Goal: Task Accomplishment & Management: Complete application form

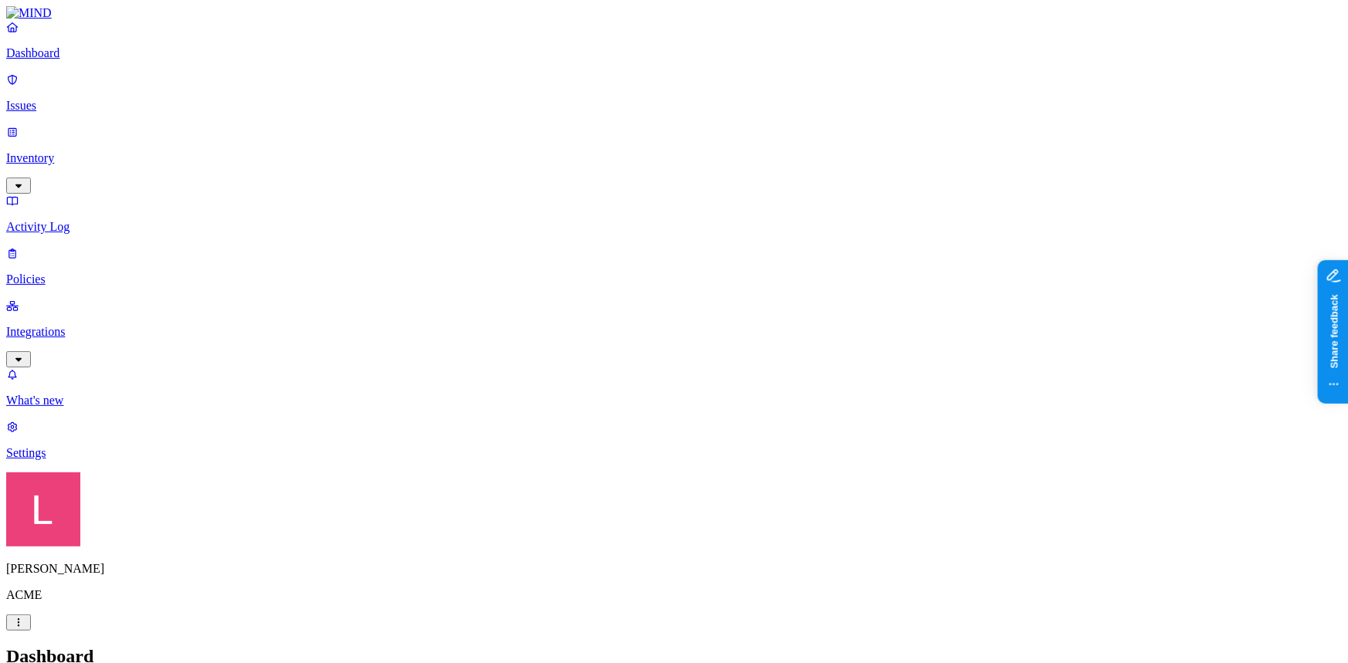
click at [94, 59] on link "Dashboard" at bounding box center [673, 40] width 1335 height 40
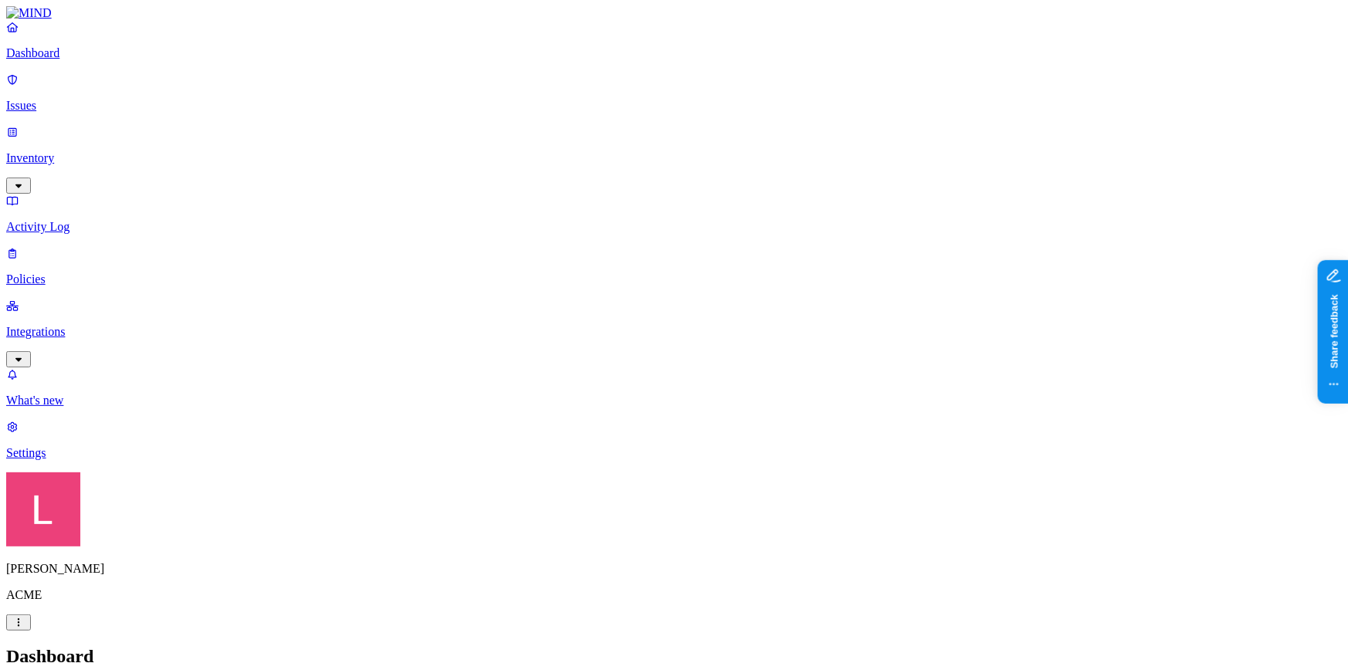
click at [61, 273] on p "Policies" at bounding box center [673, 280] width 1335 height 14
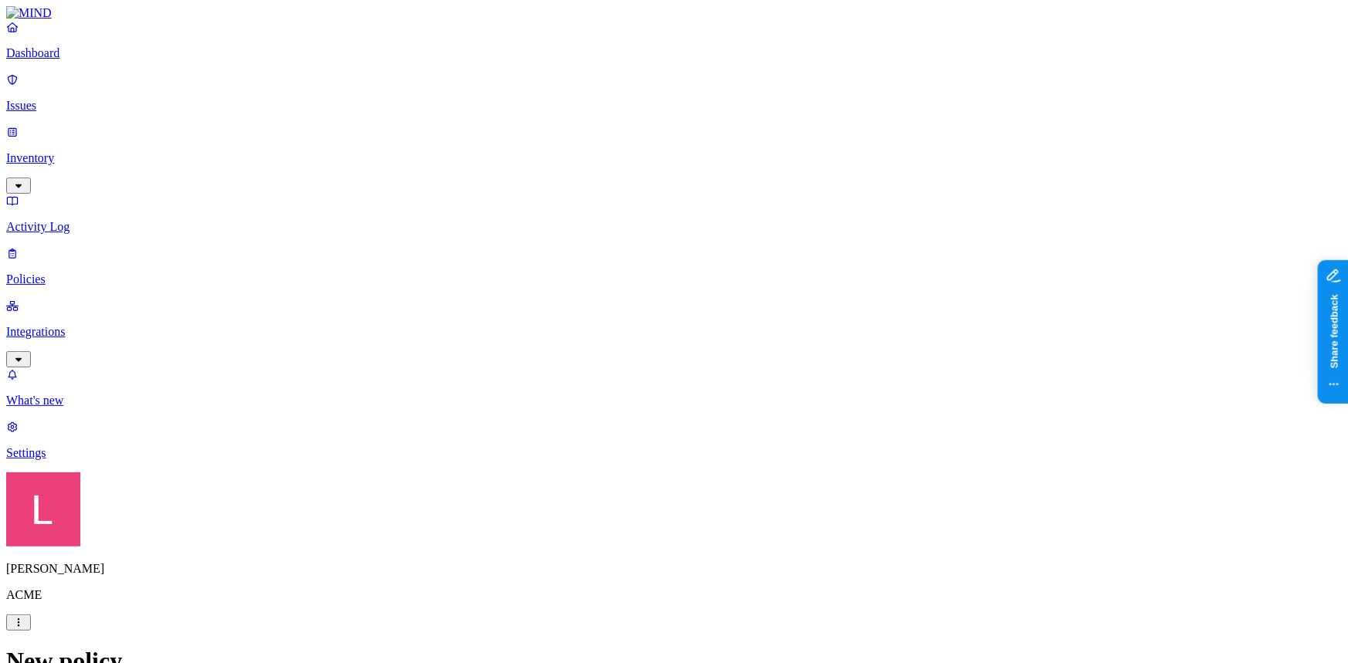
click at [618, 348] on label "Classification" at bounding box center [593, 341] width 68 height 13
click at [571, 430] on button "button" at bounding box center [565, 427] width 12 height 5
click at [571, 455] on button "button" at bounding box center [565, 452] width 12 height 5
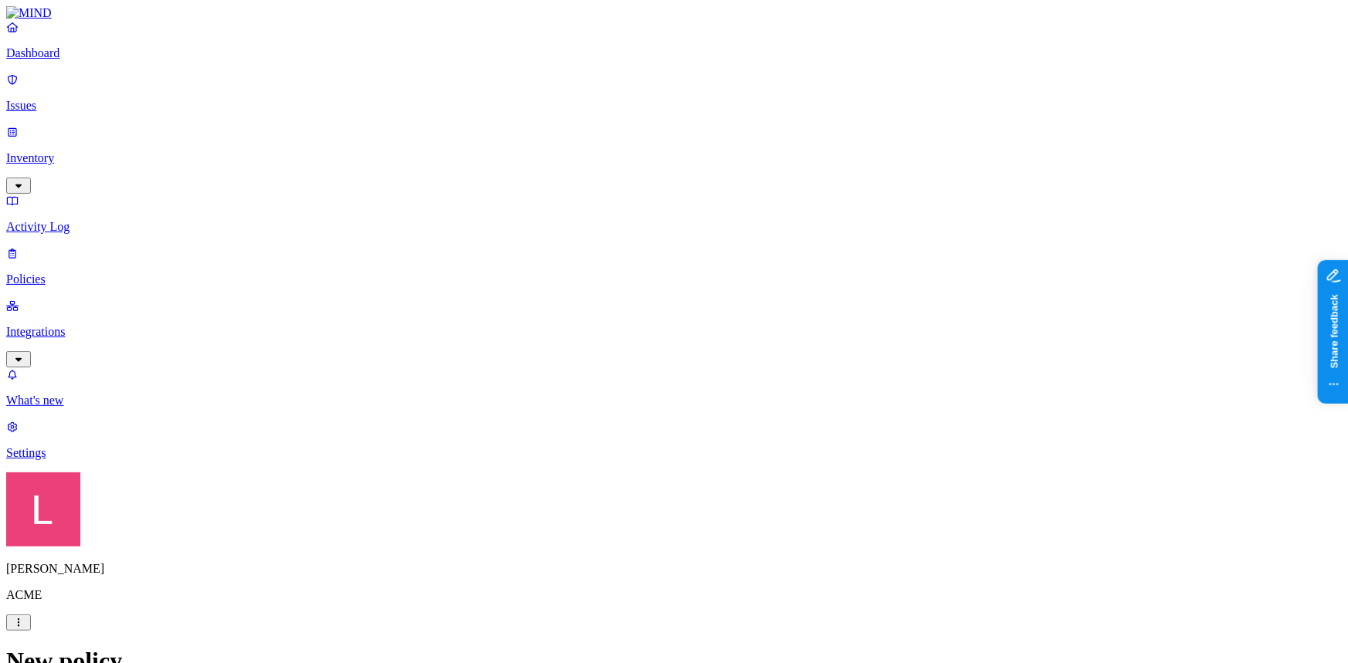
click at [632, 419] on label "Web Category" at bounding box center [609, 412] width 46 height 27
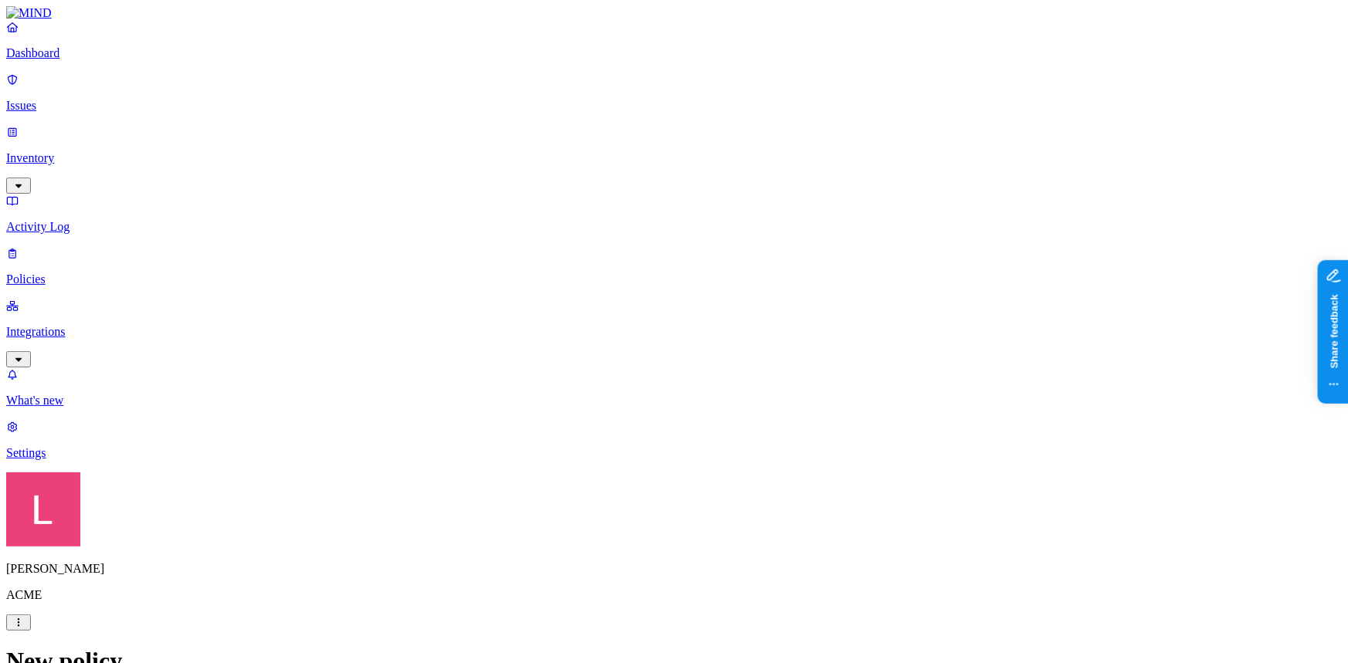
click at [612, 592] on label "Groups" at bounding box center [593, 584] width 36 height 13
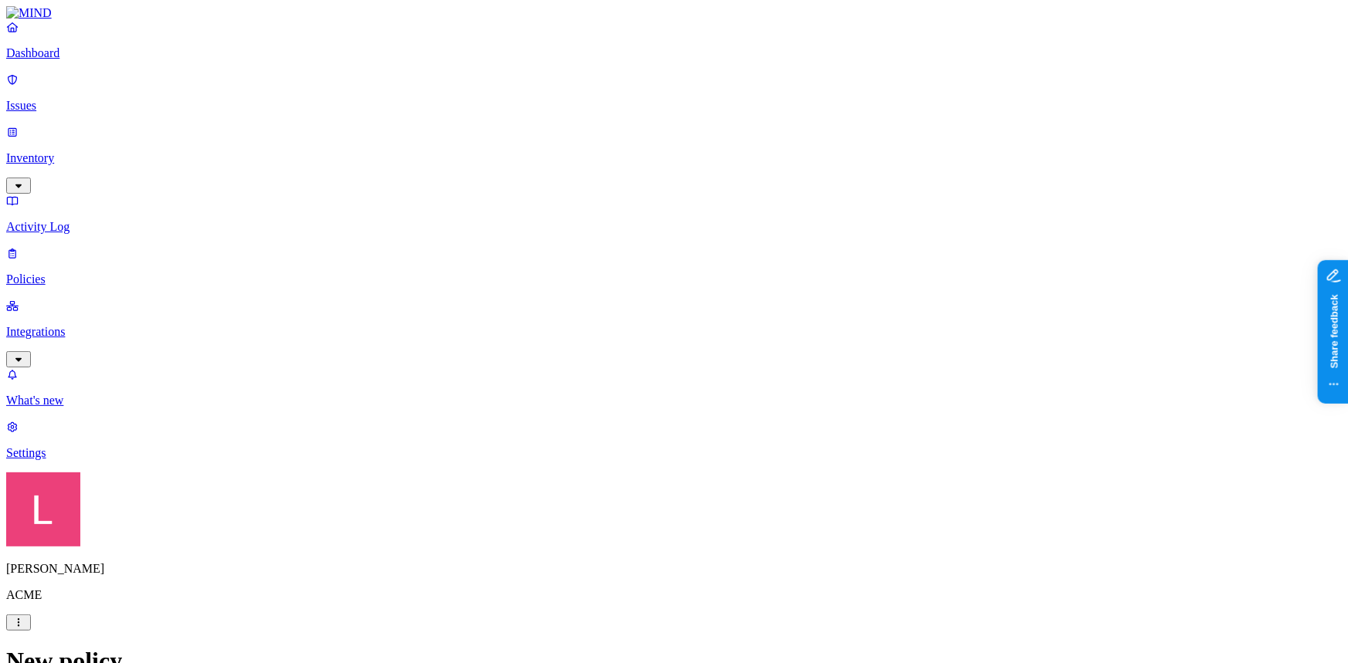
click at [92, 151] on p "Inventory" at bounding box center [673, 158] width 1335 height 14
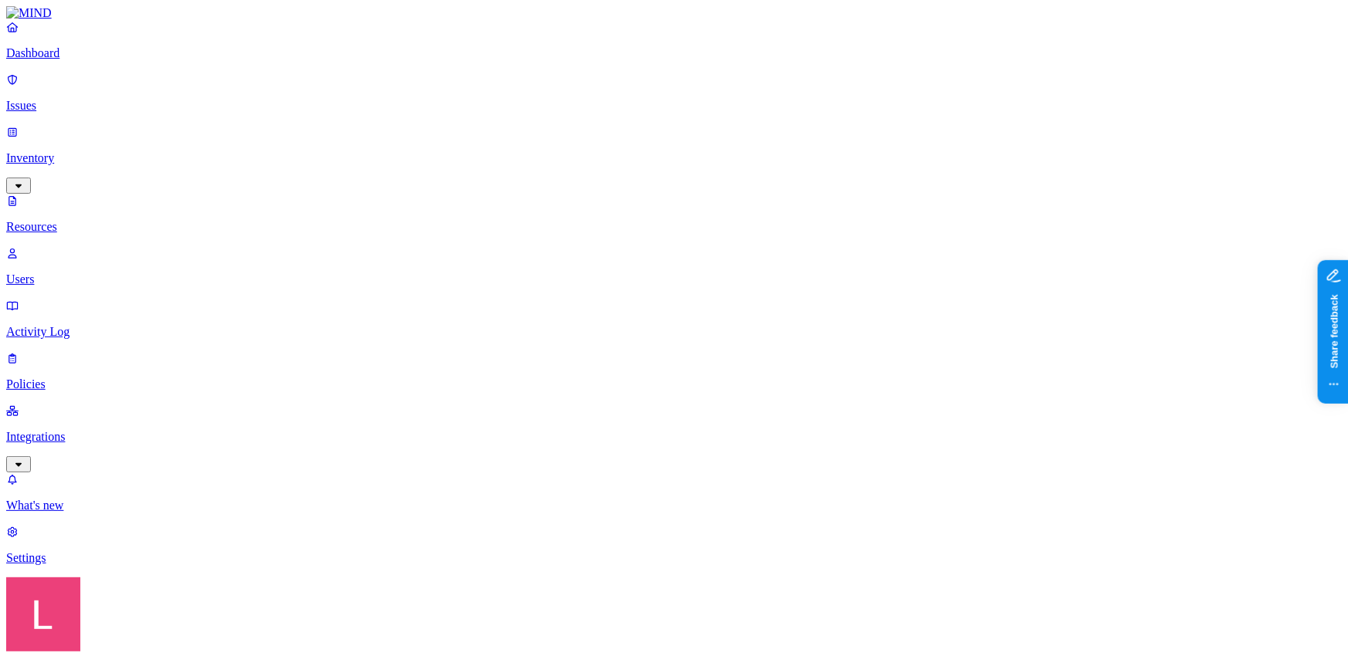
click at [106, 273] on p "Users" at bounding box center [673, 280] width 1335 height 14
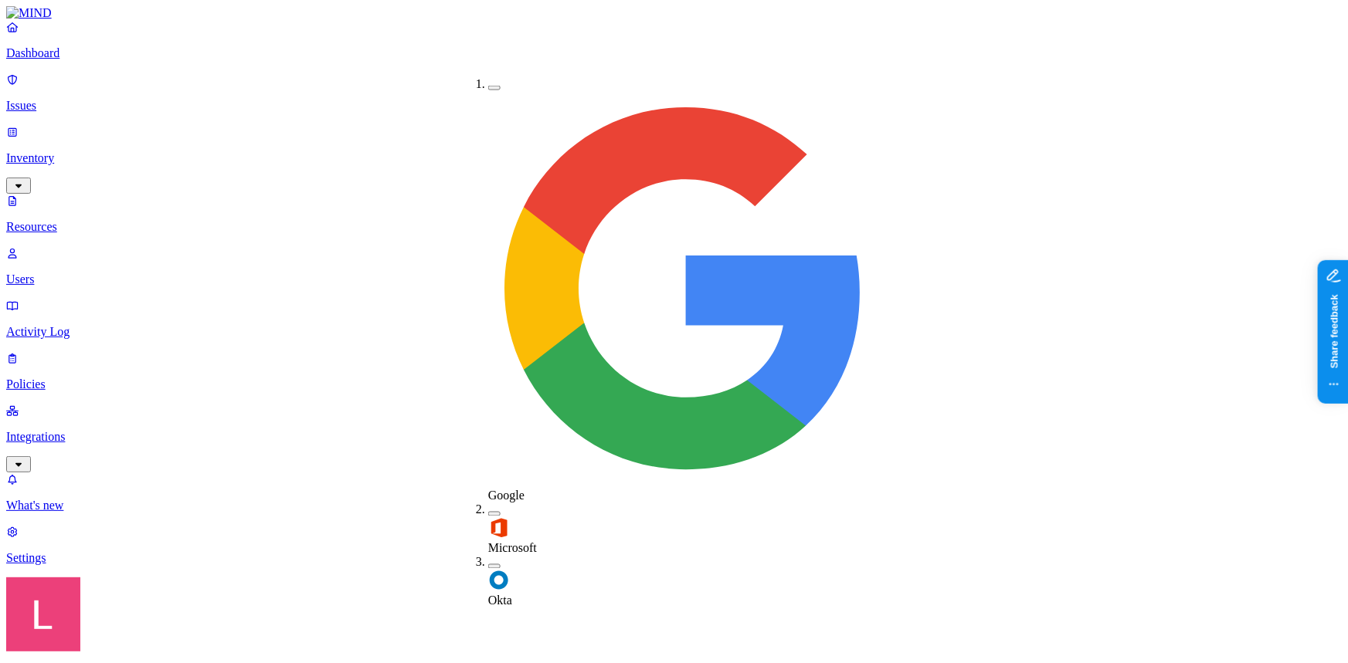
click at [488, 564] on button "button" at bounding box center [494, 566] width 12 height 5
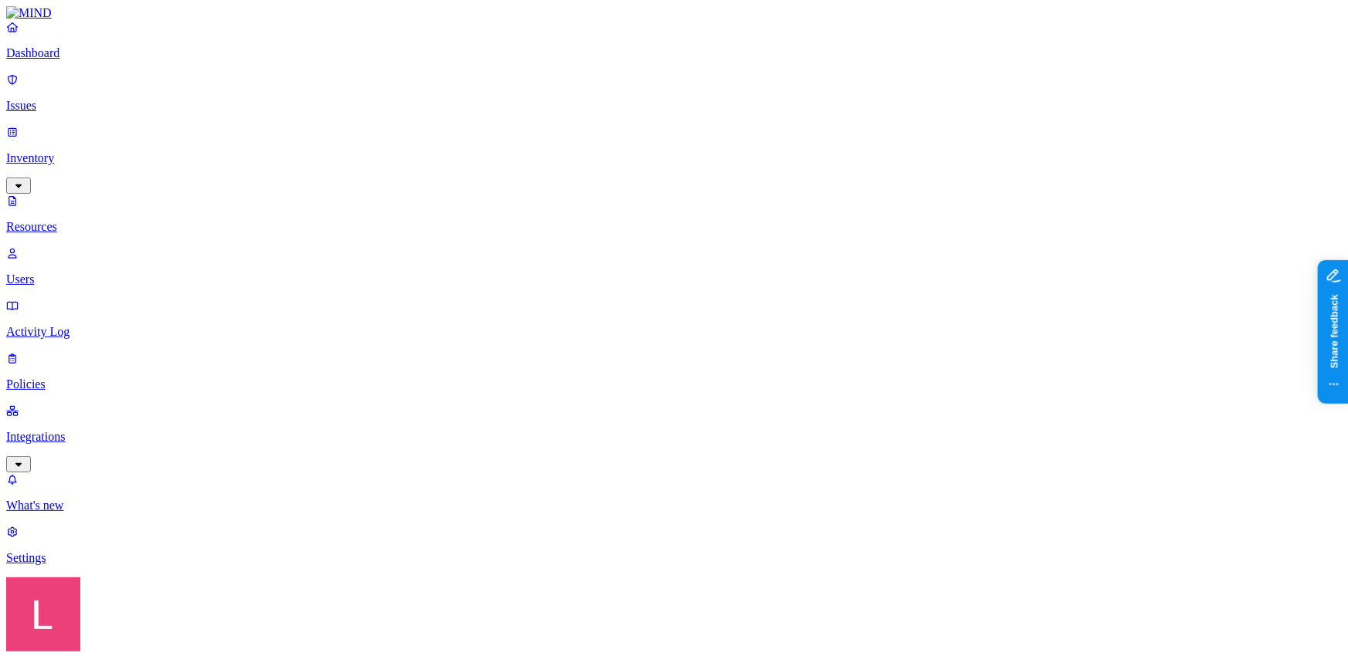
click at [90, 378] on p "Policies" at bounding box center [673, 385] width 1335 height 14
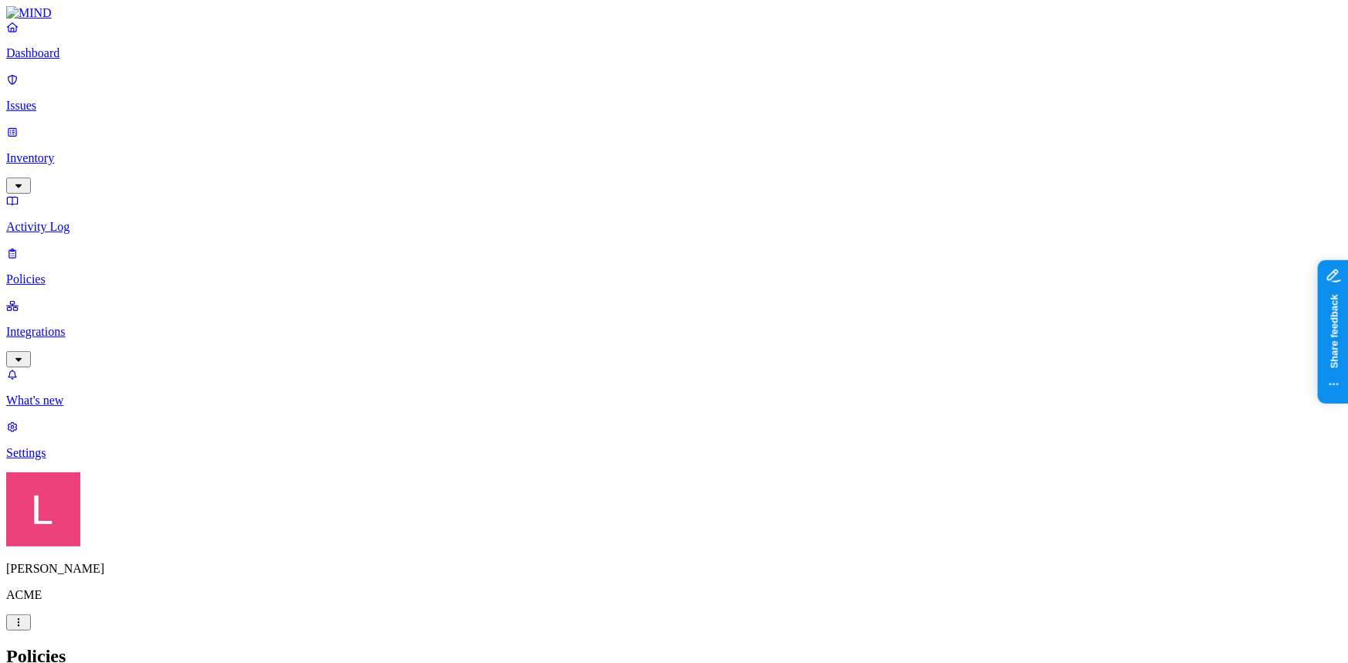
click at [612, 278] on label "Classification" at bounding box center [593, 271] width 68 height 13
click at [571, 385] on button "button" at bounding box center [565, 382] width 12 height 5
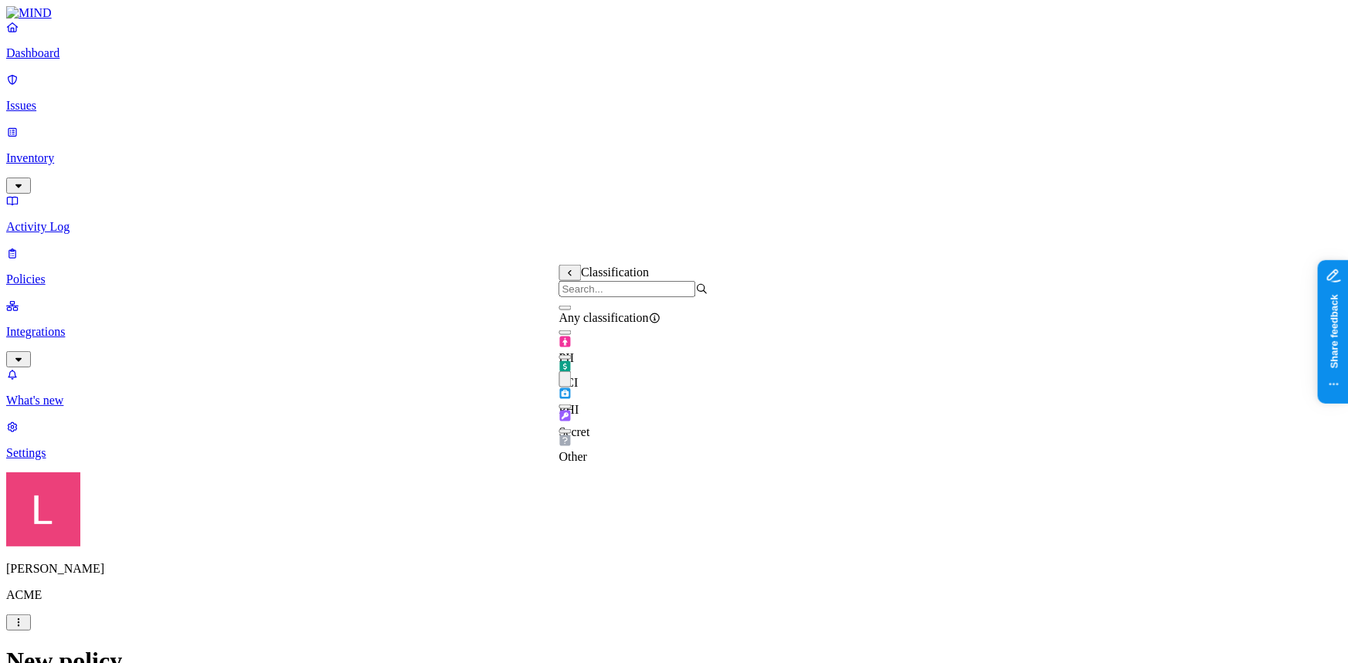
click at [571, 360] on button "button" at bounding box center [565, 357] width 12 height 5
click at [632, 348] on label "Web Category" at bounding box center [609, 342] width 46 height 27
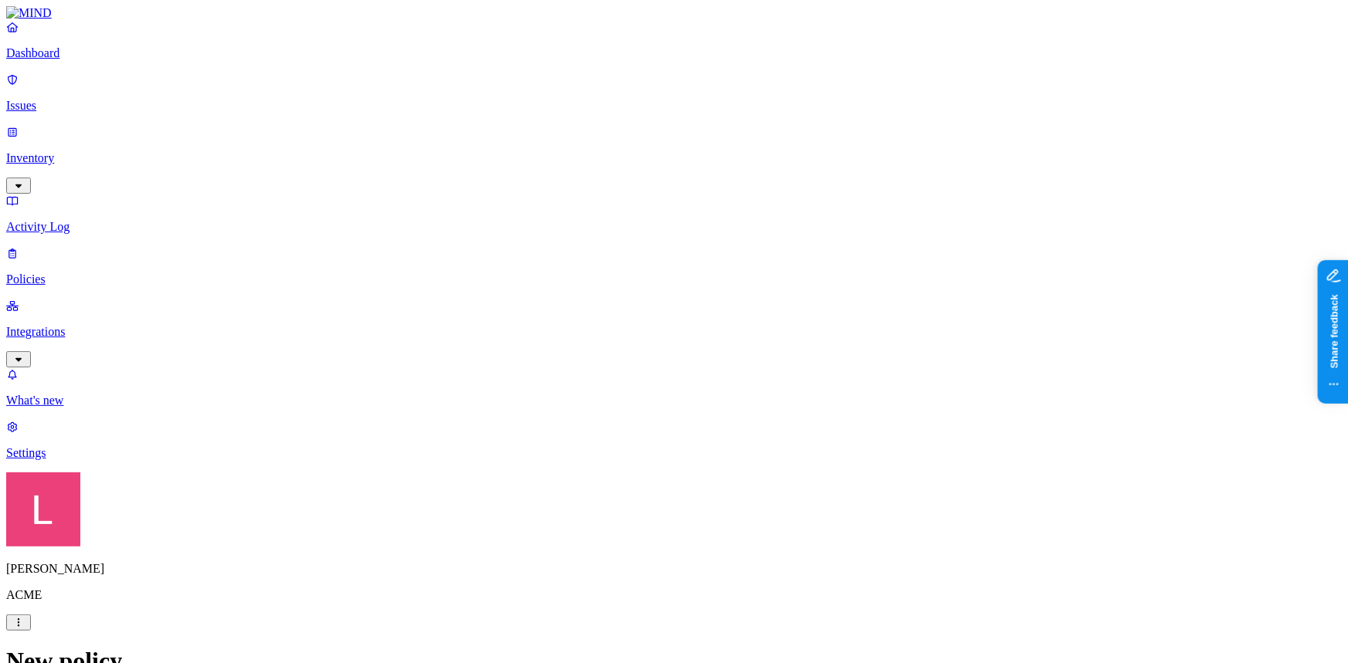
click at [626, 351] on label "Web Category" at bounding box center [609, 342] width 46 height 27
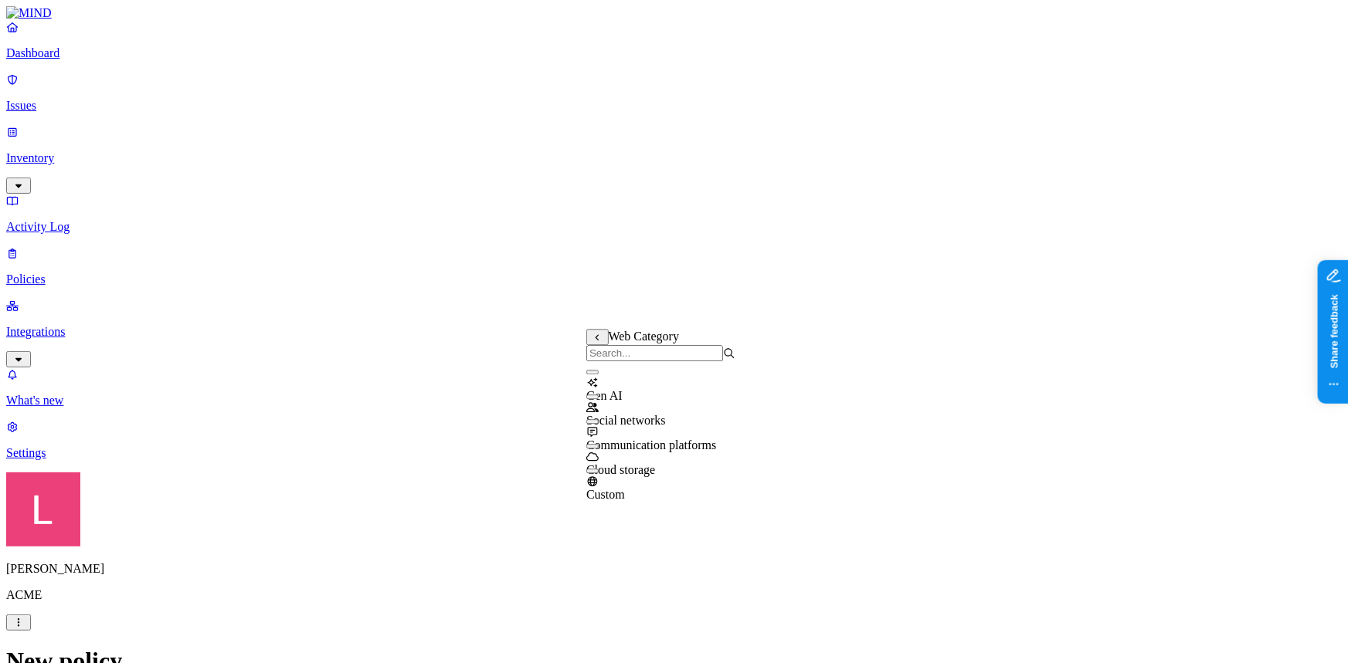
click at [597, 449] on button "button" at bounding box center [592, 446] width 12 height 5
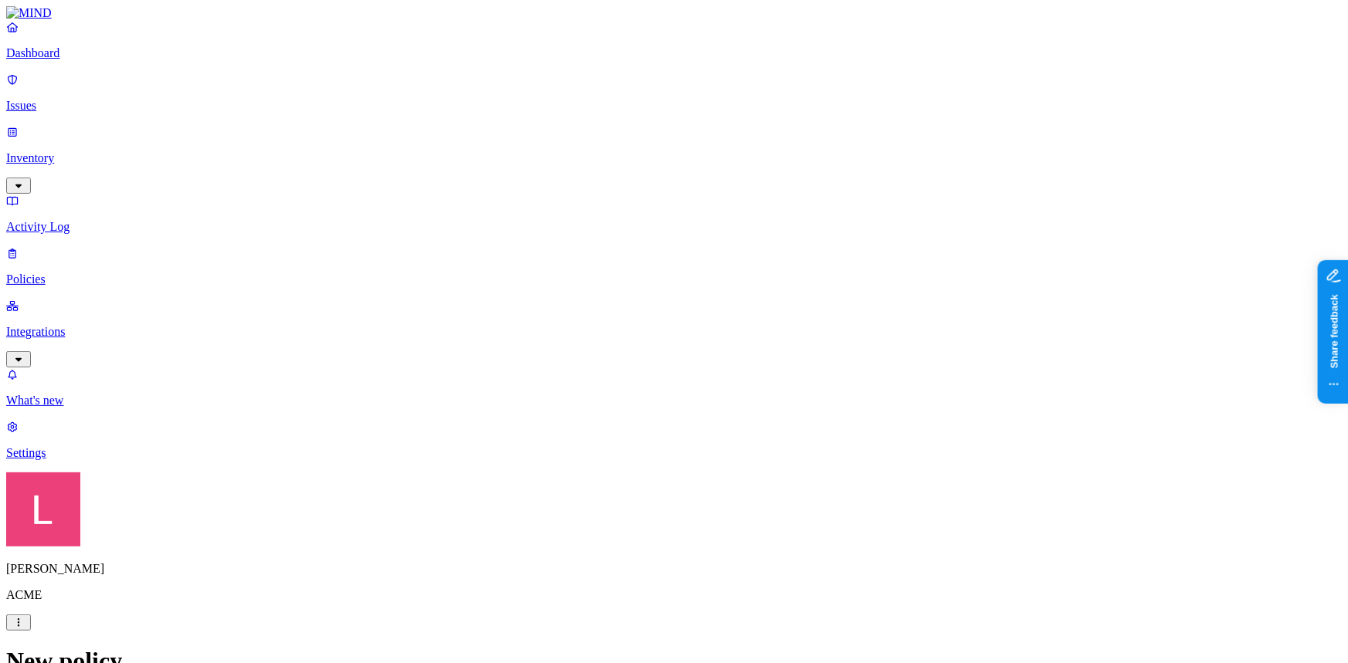
click at [632, 418] on label "Web Category" at bounding box center [609, 408] width 46 height 27
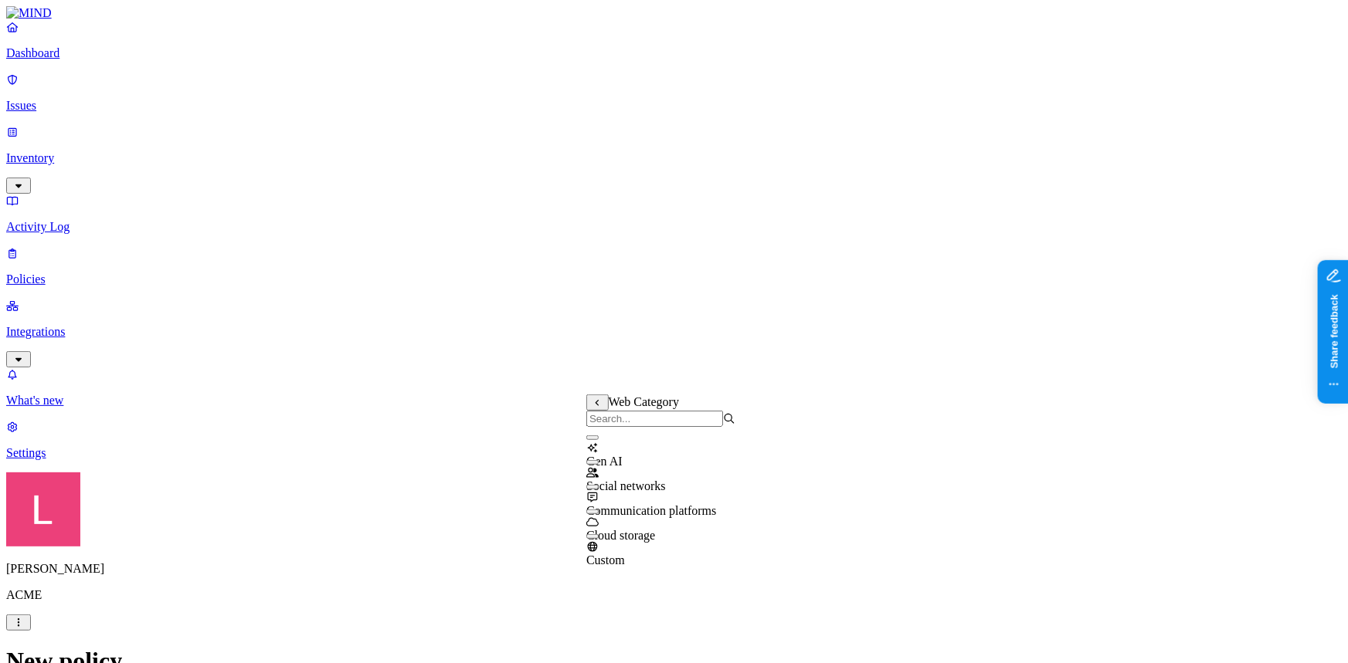
click at [598, 440] on button "button" at bounding box center [592, 438] width 12 height 5
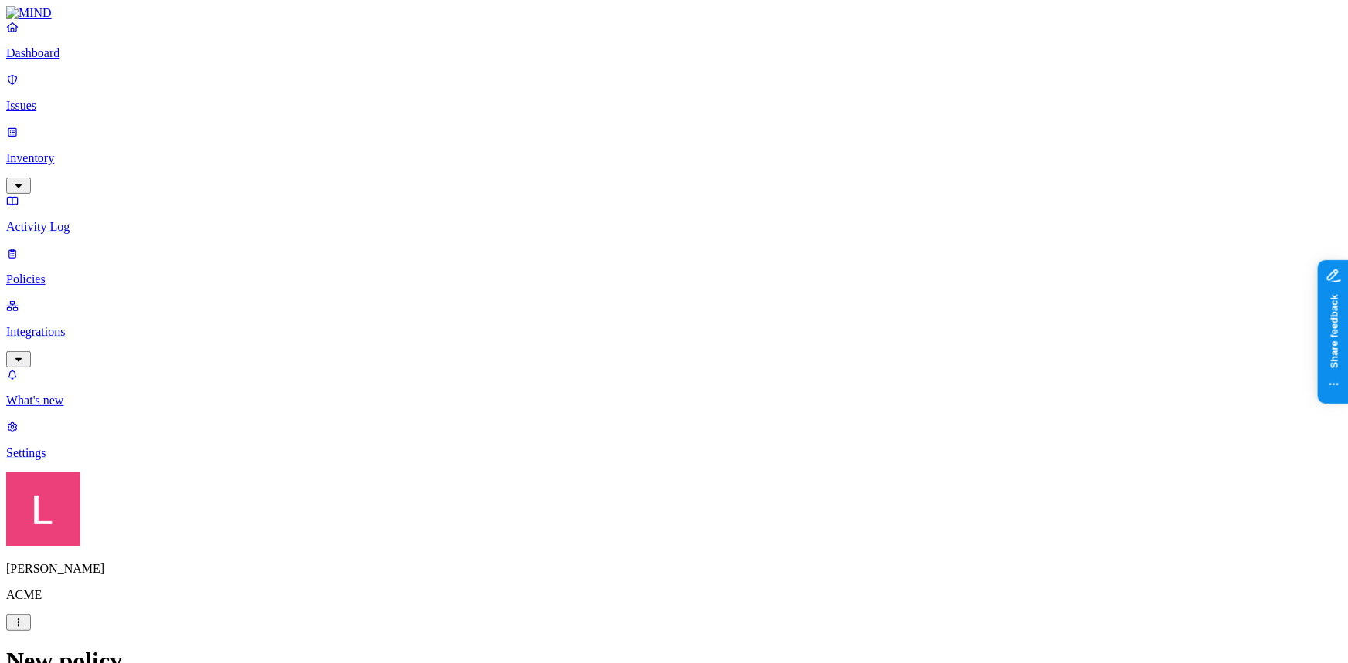
click at [603, 496] on label "Users" at bounding box center [589, 490] width 28 height 13
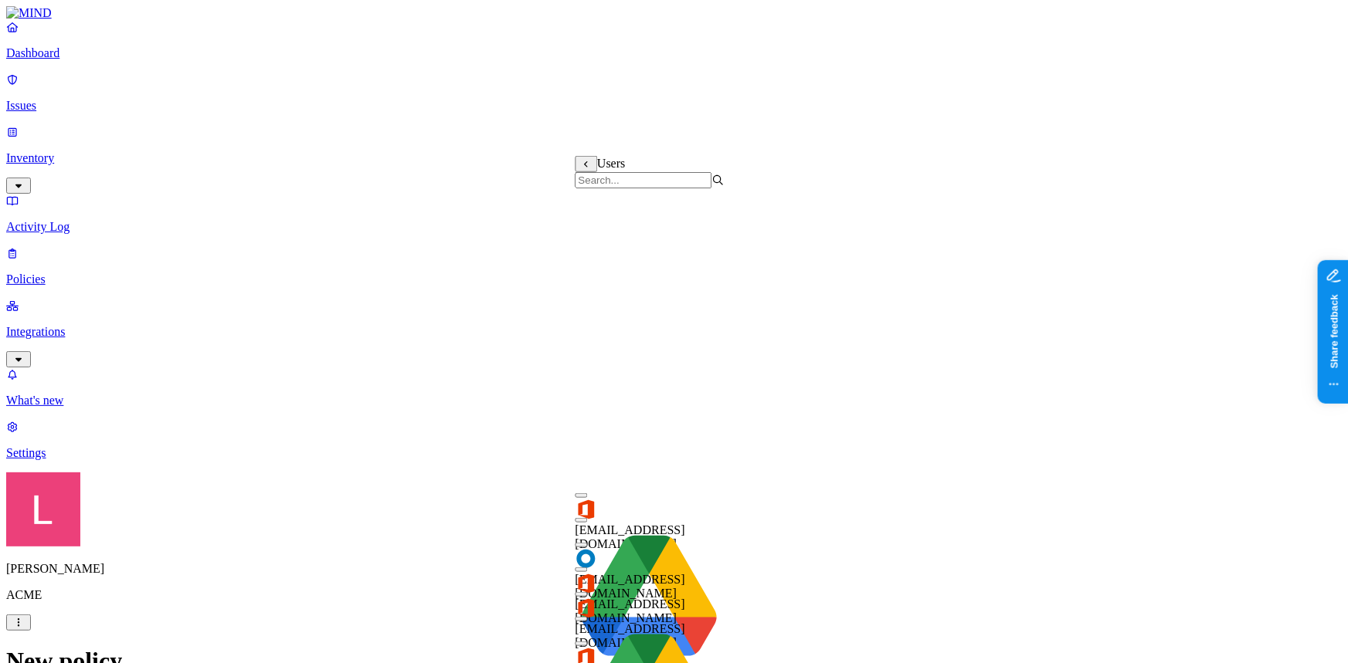
scroll to position [691, 0]
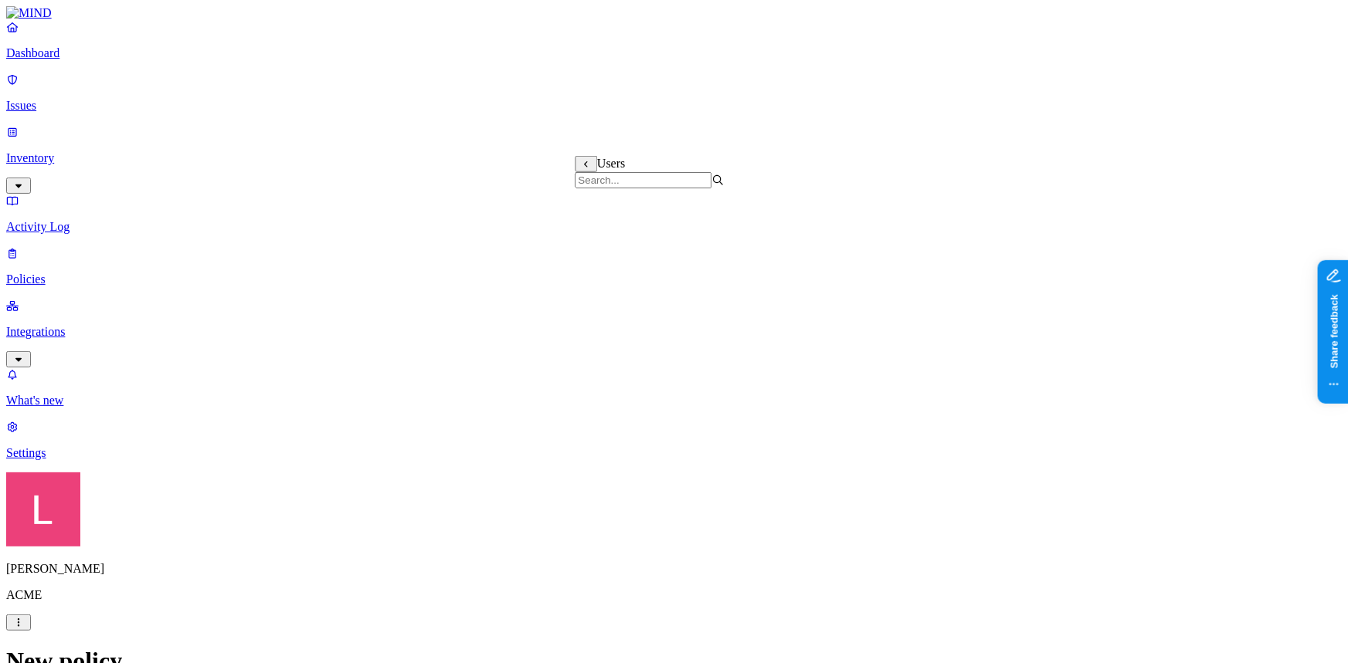
click at [615, 478] on label "Flagged user" at bounding box center [595, 472] width 40 height 27
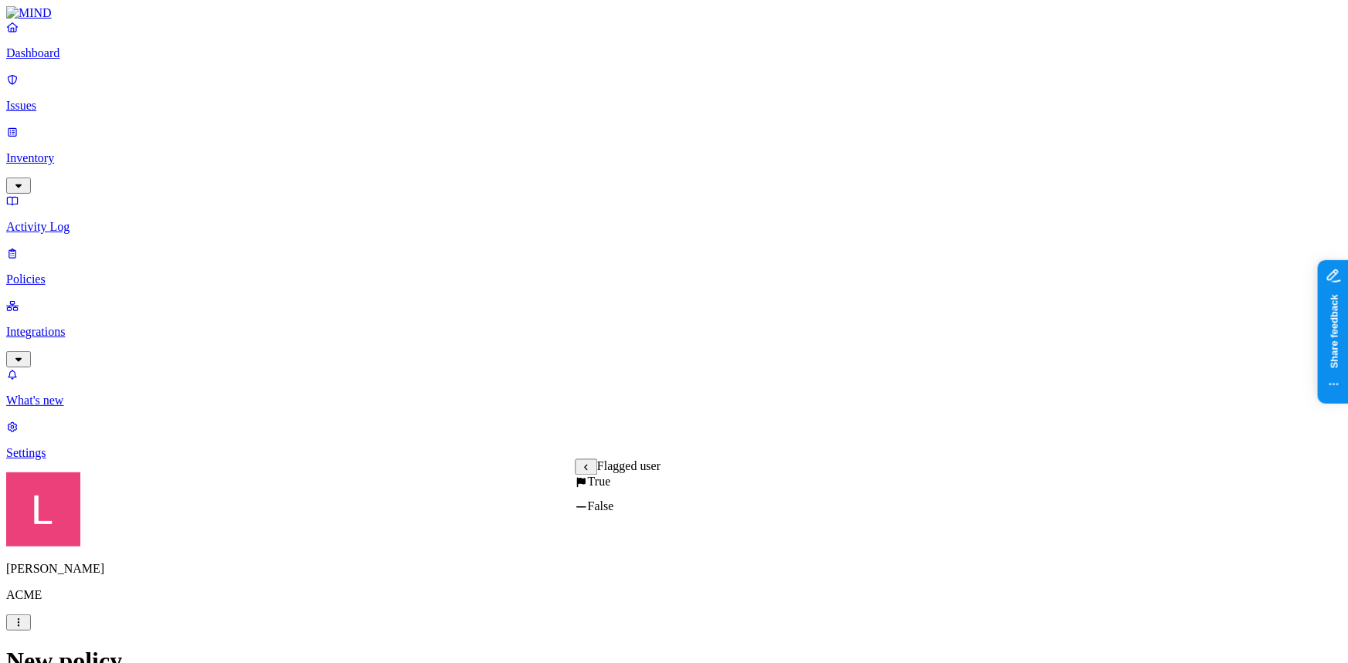
click at [611, 489] on label "True" at bounding box center [593, 482] width 36 height 13
type input "Risky User Exfiltration Attempt"
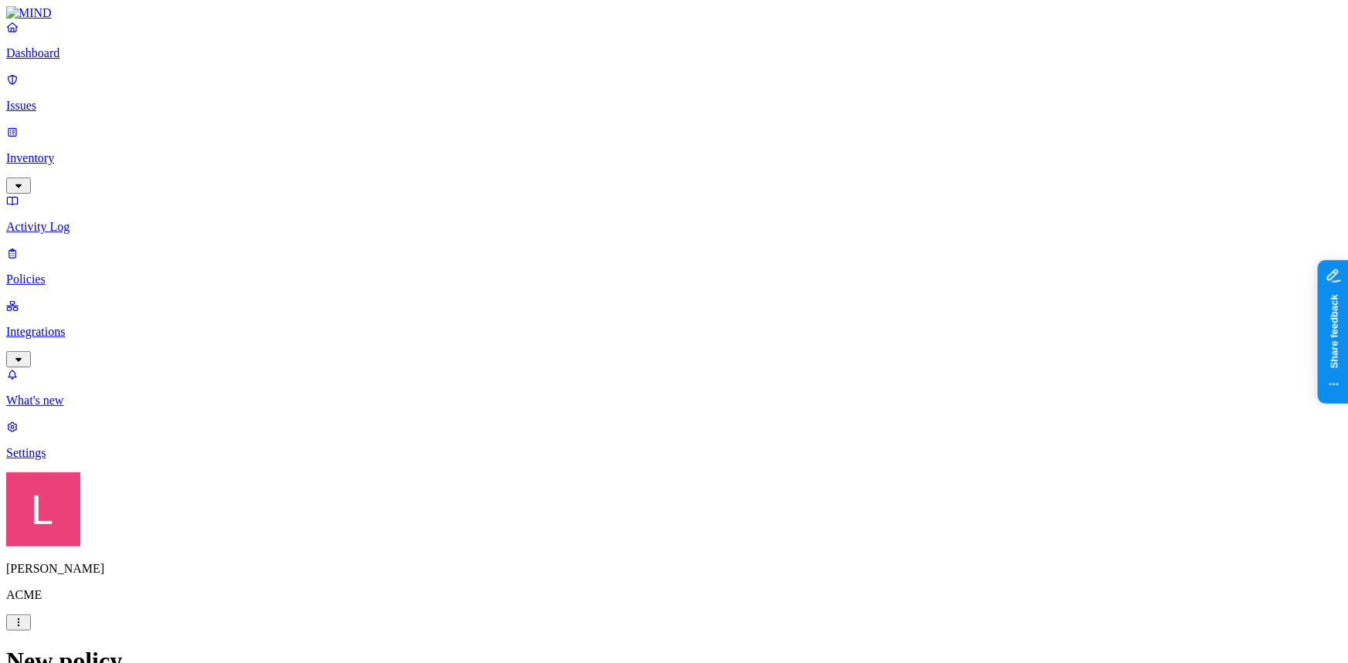
scroll to position [876, 0]
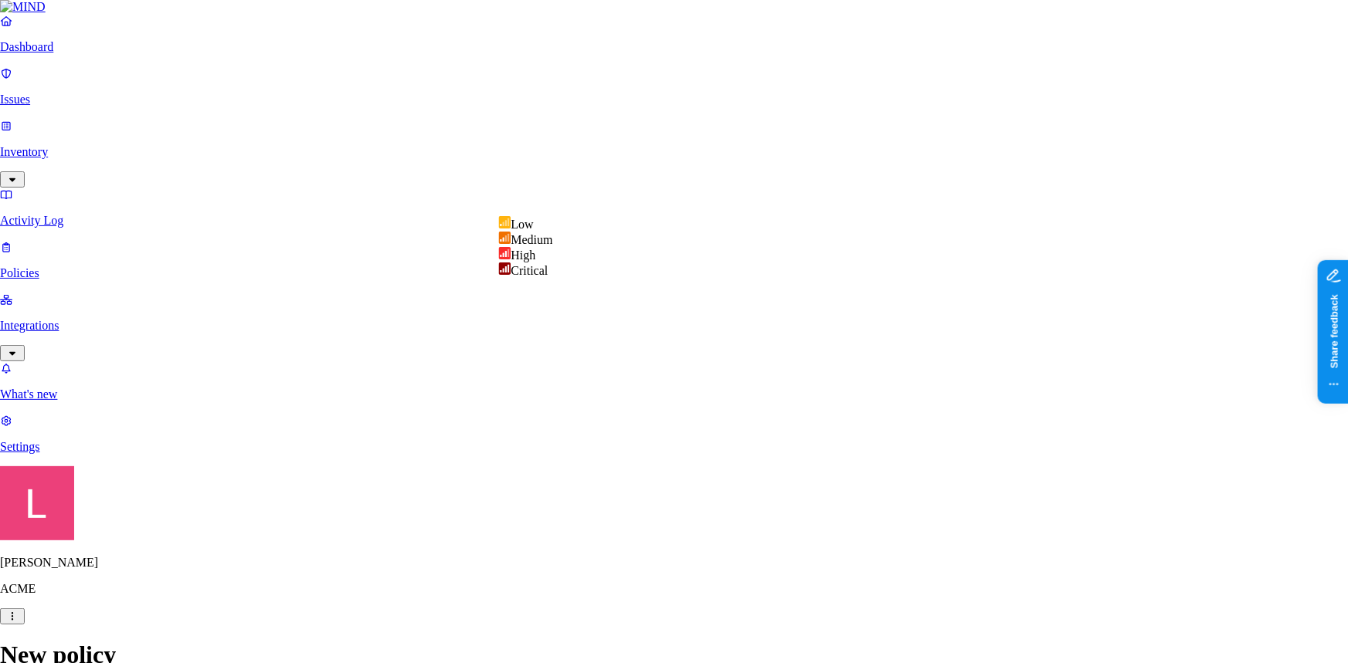
select select "4"
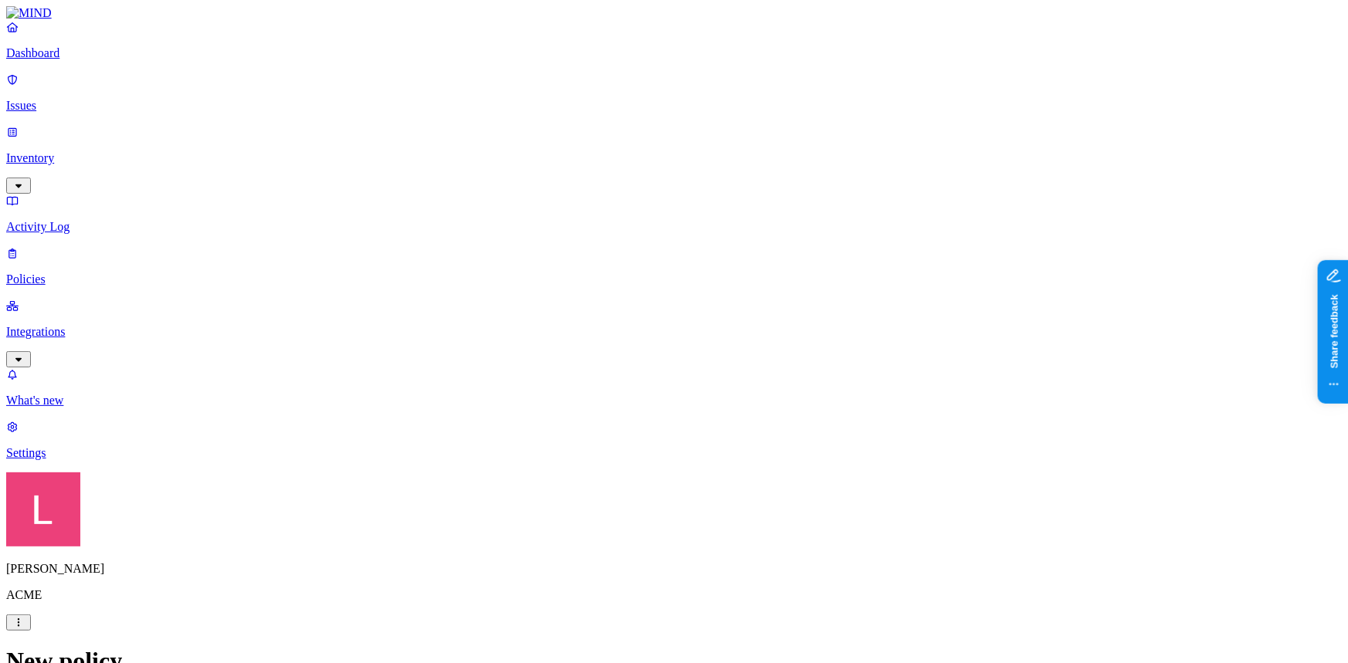
scroll to position [876, 0]
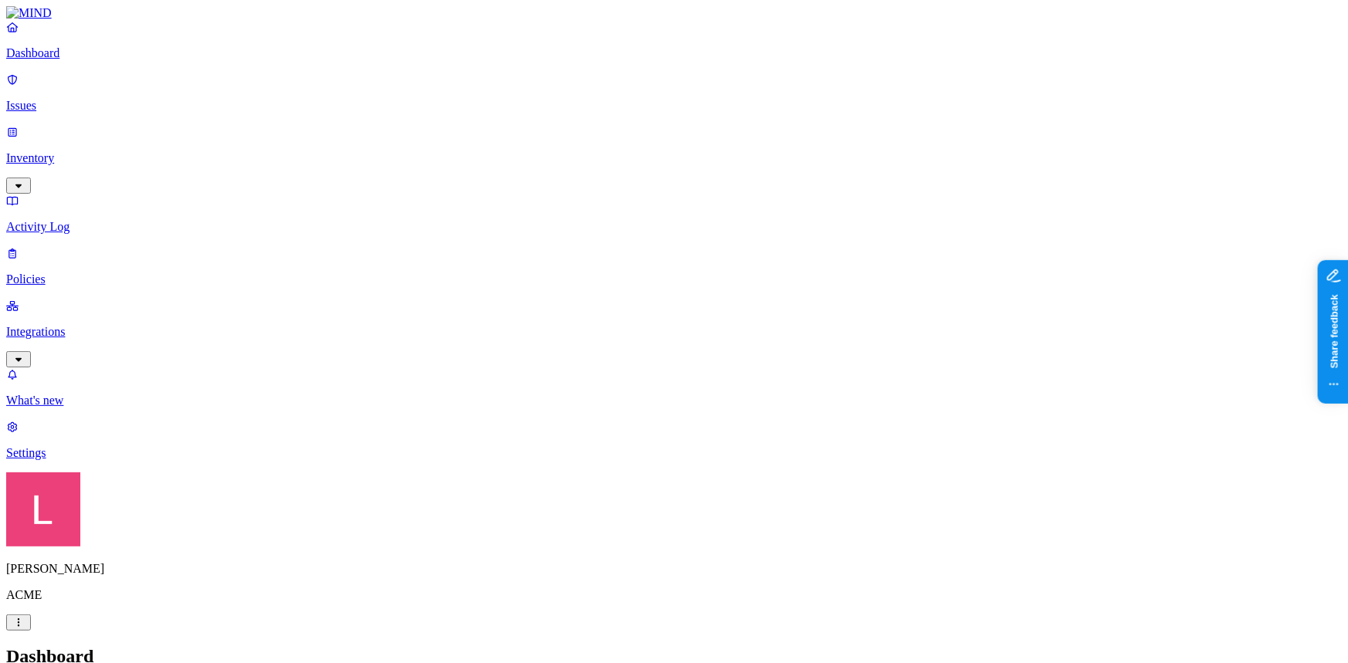
drag, startPoint x: 85, startPoint y: 75, endPoint x: 123, endPoint y: 80, distance: 38.2
click at [85, 60] on p "Dashboard" at bounding box center [673, 53] width 1335 height 14
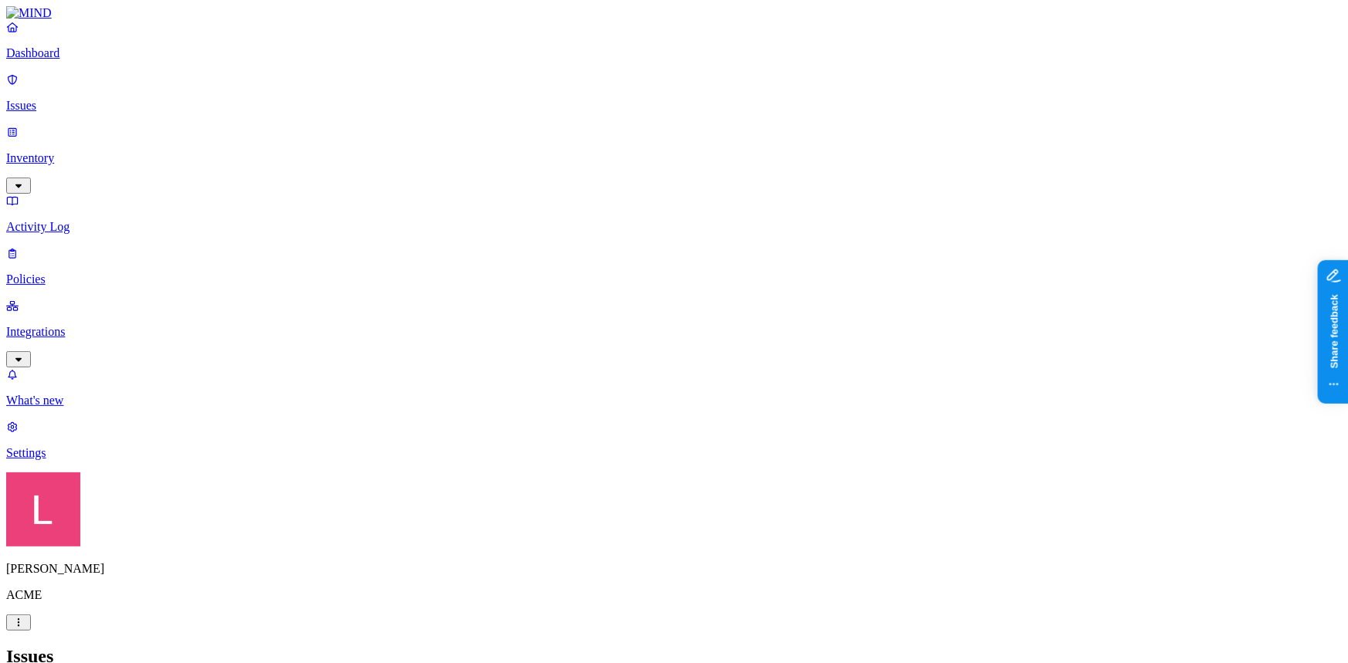
scroll to position [500, 0]
click at [65, 60] on link "Dashboard" at bounding box center [673, 40] width 1335 height 40
click at [79, 273] on p "Policies" at bounding box center [673, 280] width 1335 height 14
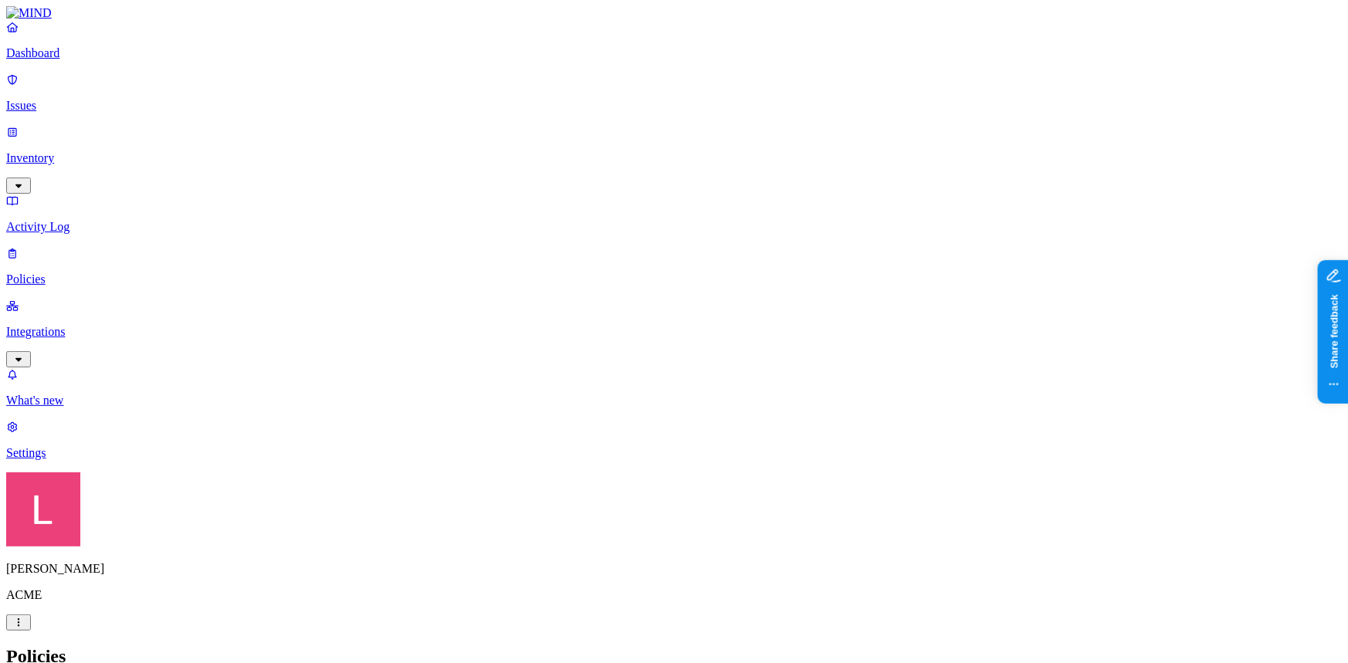
click at [627, 278] on label "Classification" at bounding box center [593, 271] width 68 height 13
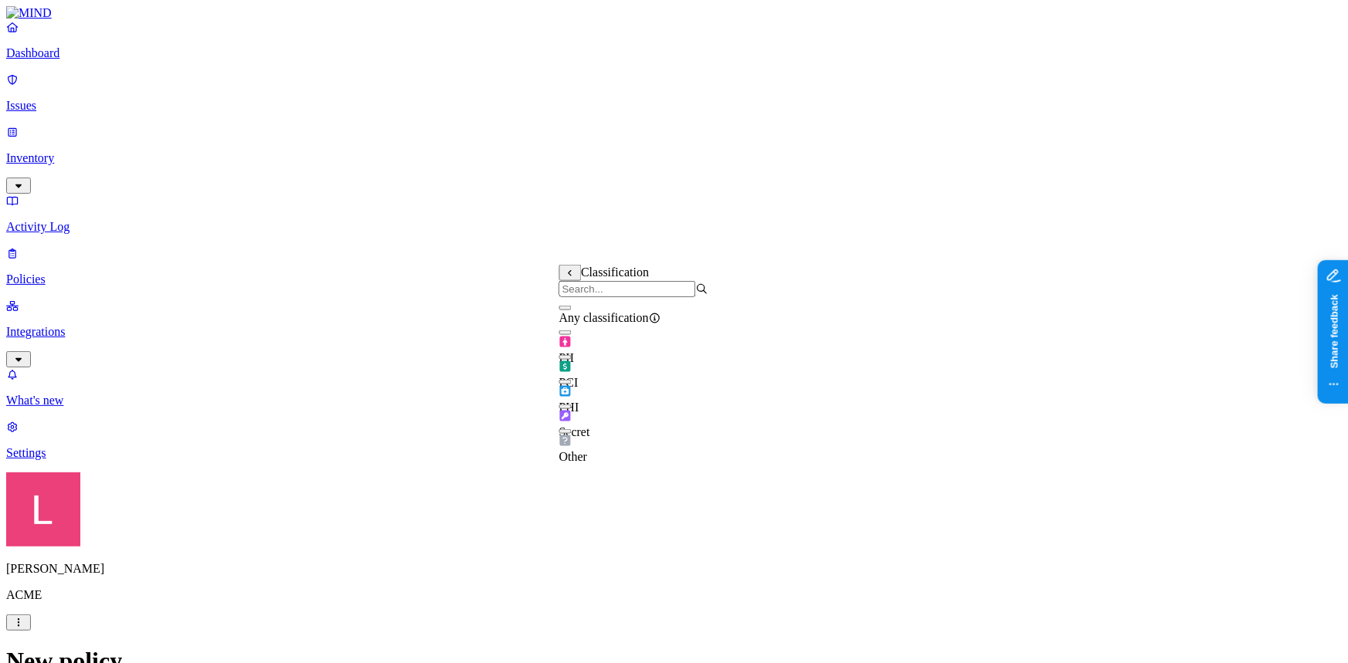
click at [579, 419] on div "Secret" at bounding box center [633, 417] width 149 height 43
click at [626, 368] on label "Web Domain" at bounding box center [606, 367] width 40 height 27
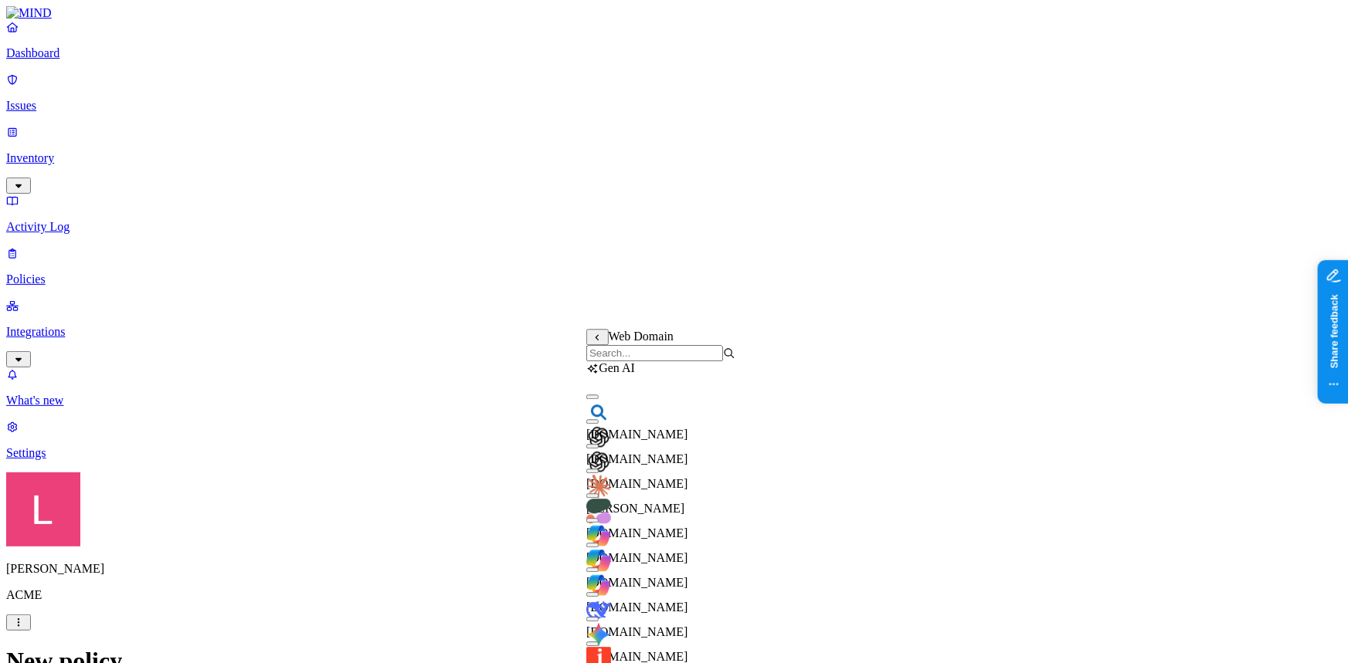
click at [633, 361] on input "search" at bounding box center [654, 353] width 137 height 16
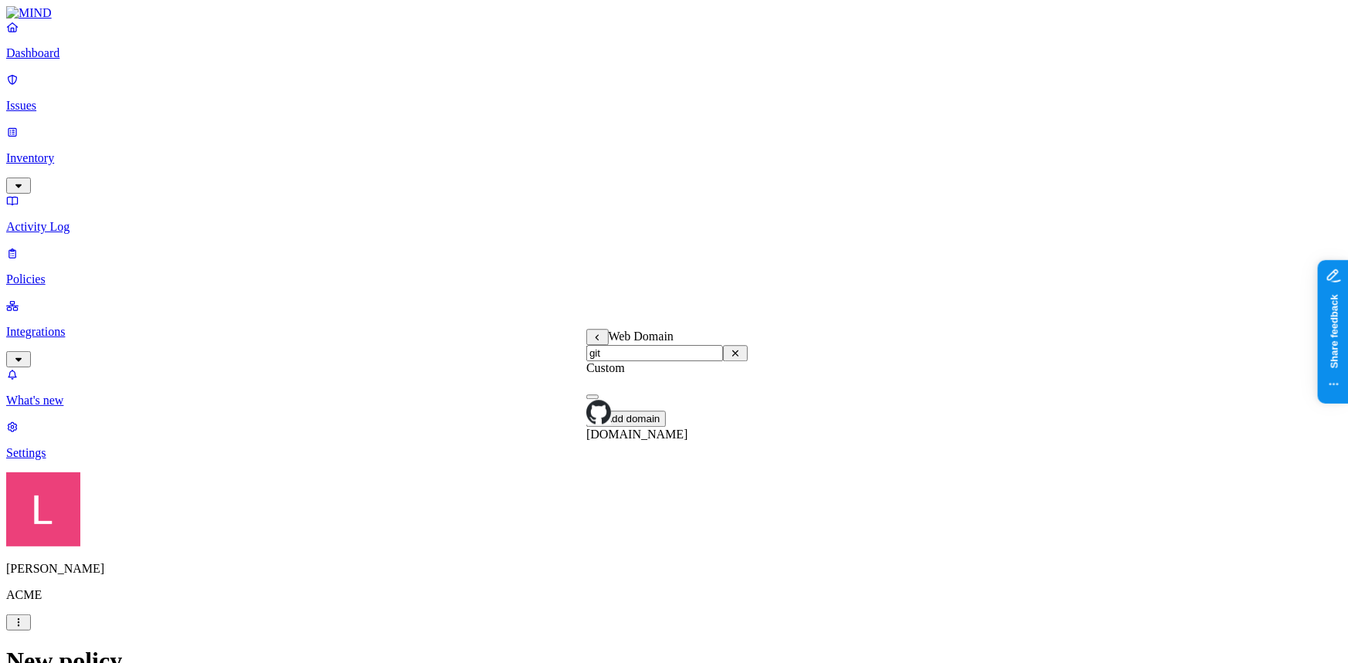
type input "git"
click at [598, 399] on button "button" at bounding box center [592, 397] width 12 height 5
click at [626, 430] on label "Web Domain" at bounding box center [606, 432] width 40 height 27
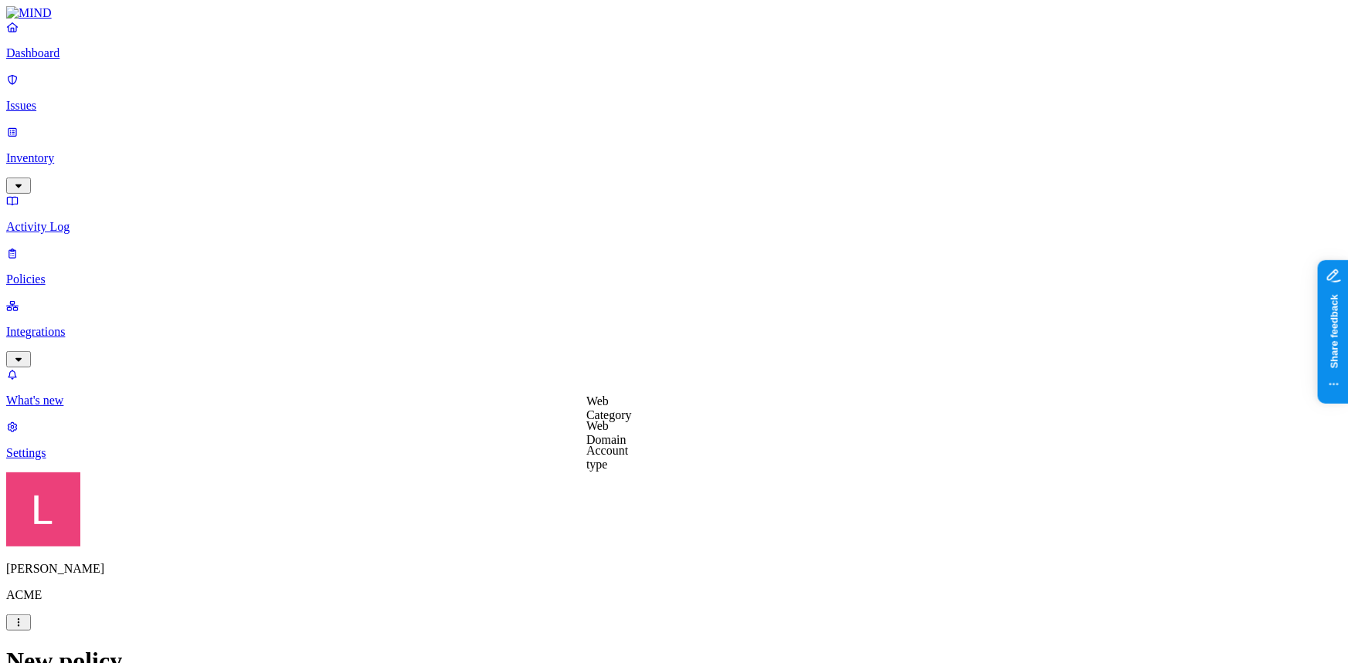
click at [626, 415] on label "Web Category" at bounding box center [609, 408] width 46 height 27
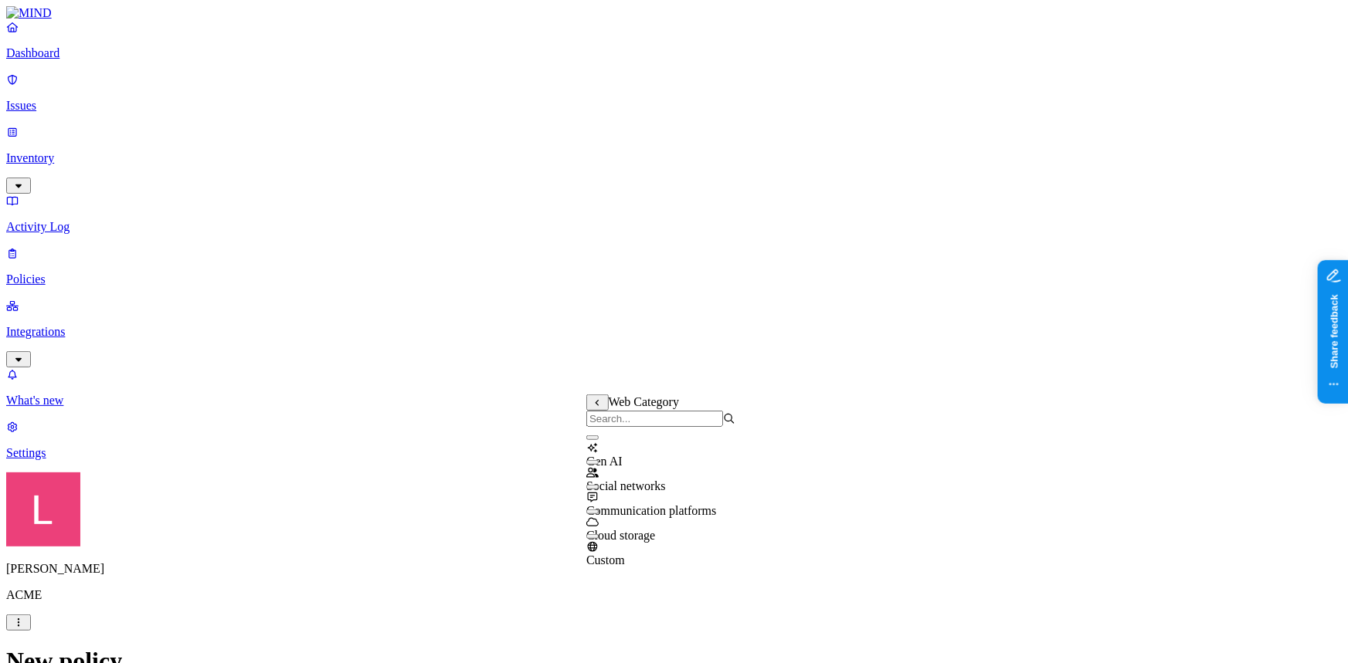
click at [598, 440] on button "button" at bounding box center [592, 438] width 12 height 5
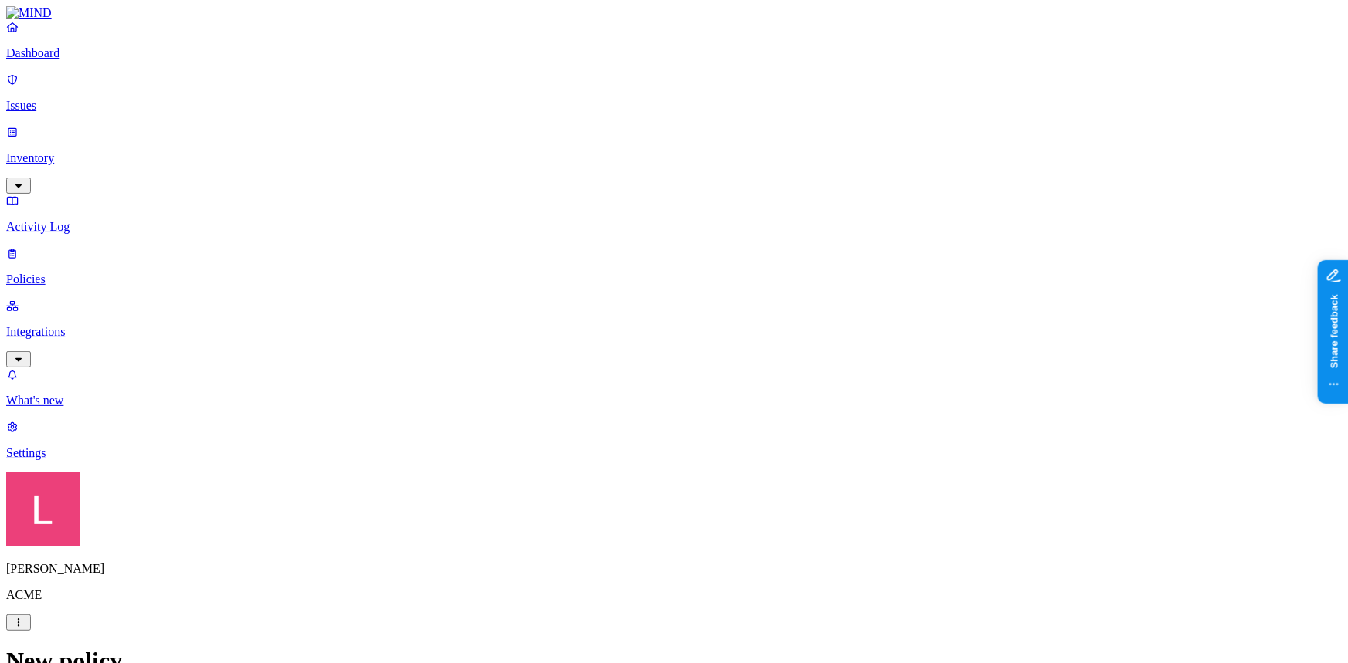
click at [630, 547] on label "Departments" at bounding box center [606, 540] width 63 height 13
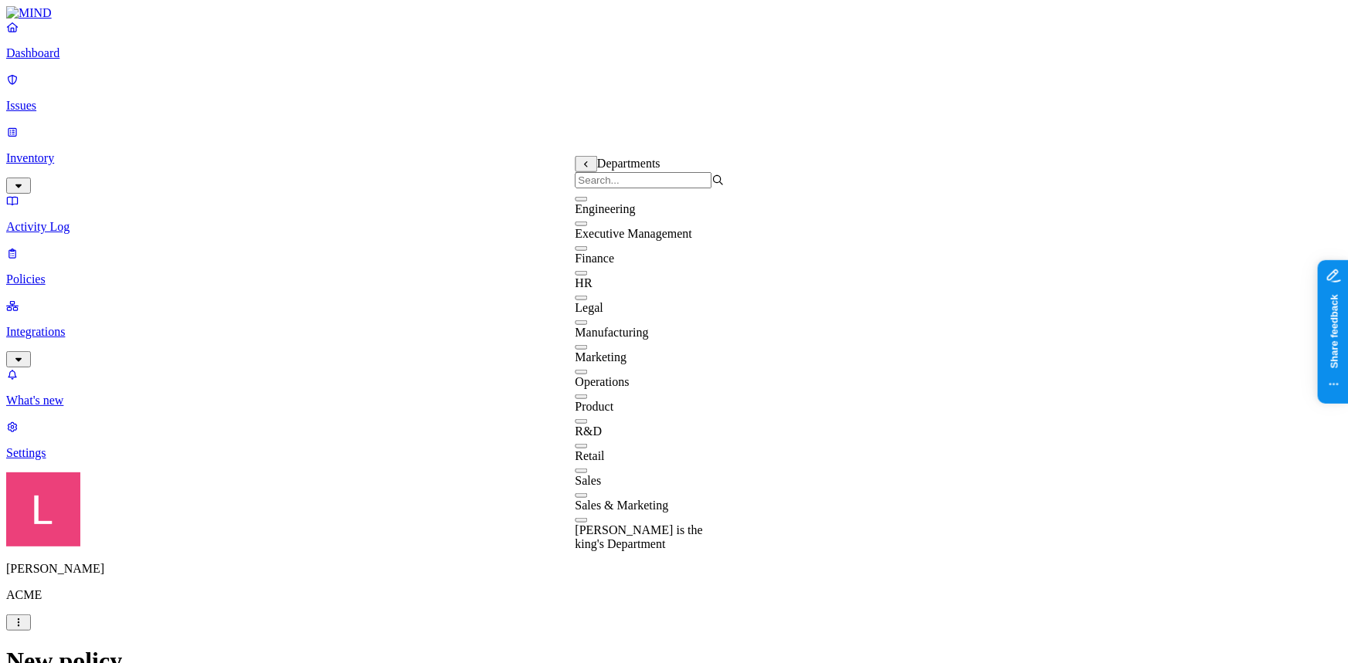
click at [588, 202] on button "button" at bounding box center [581, 199] width 12 height 5
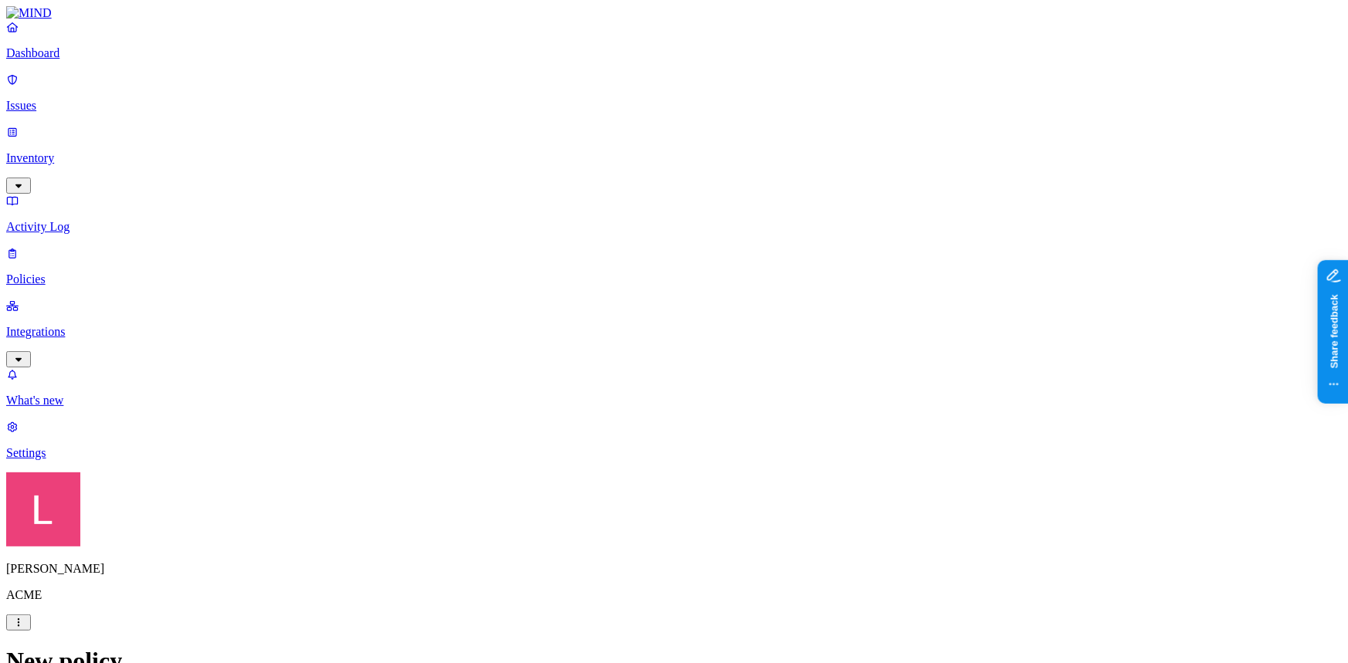
scroll to position [491, 0]
